Goal: Connect with others: Share content

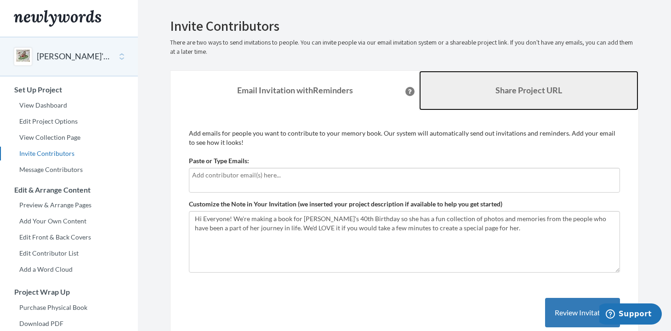
click at [518, 92] on b "Share Project URL" at bounding box center [529, 90] width 67 height 10
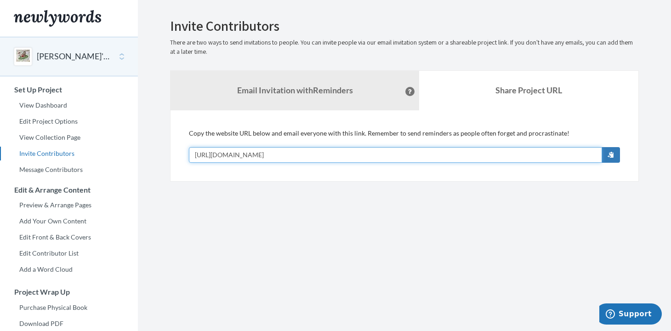
click at [382, 151] on input "[URL][DOMAIN_NAME]" at bounding box center [395, 155] width 413 height 16
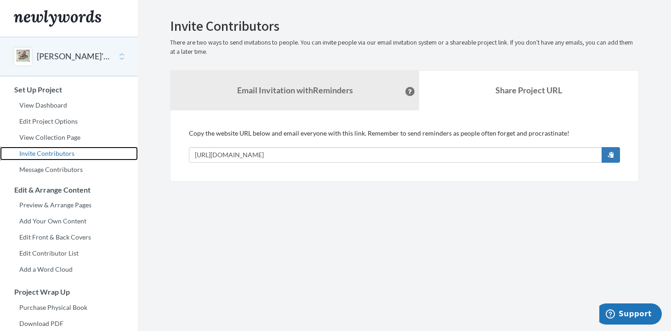
click at [132, 153] on link "Invite Contributors" at bounding box center [69, 154] width 138 height 14
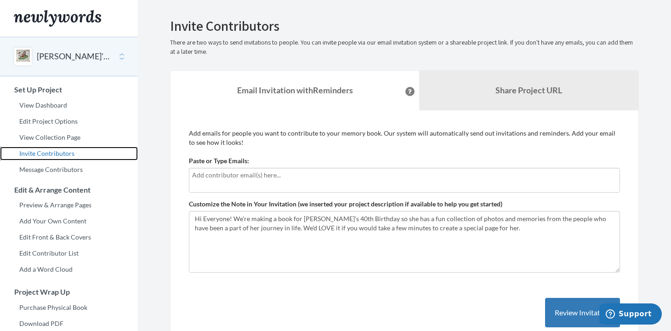
click at [46, 154] on link "Invite Contributors" at bounding box center [69, 154] width 138 height 14
